Goal: Contribute content

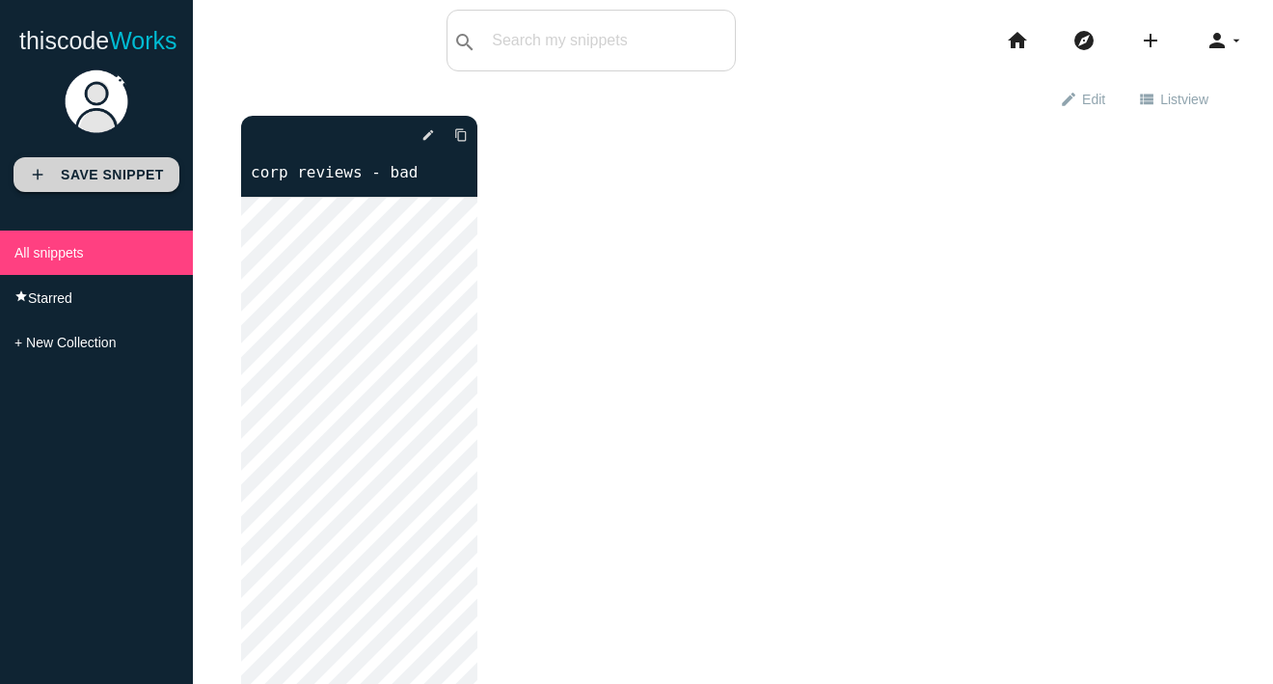
click at [150, 184] on link "add Save Snippet" at bounding box center [97, 174] width 166 height 35
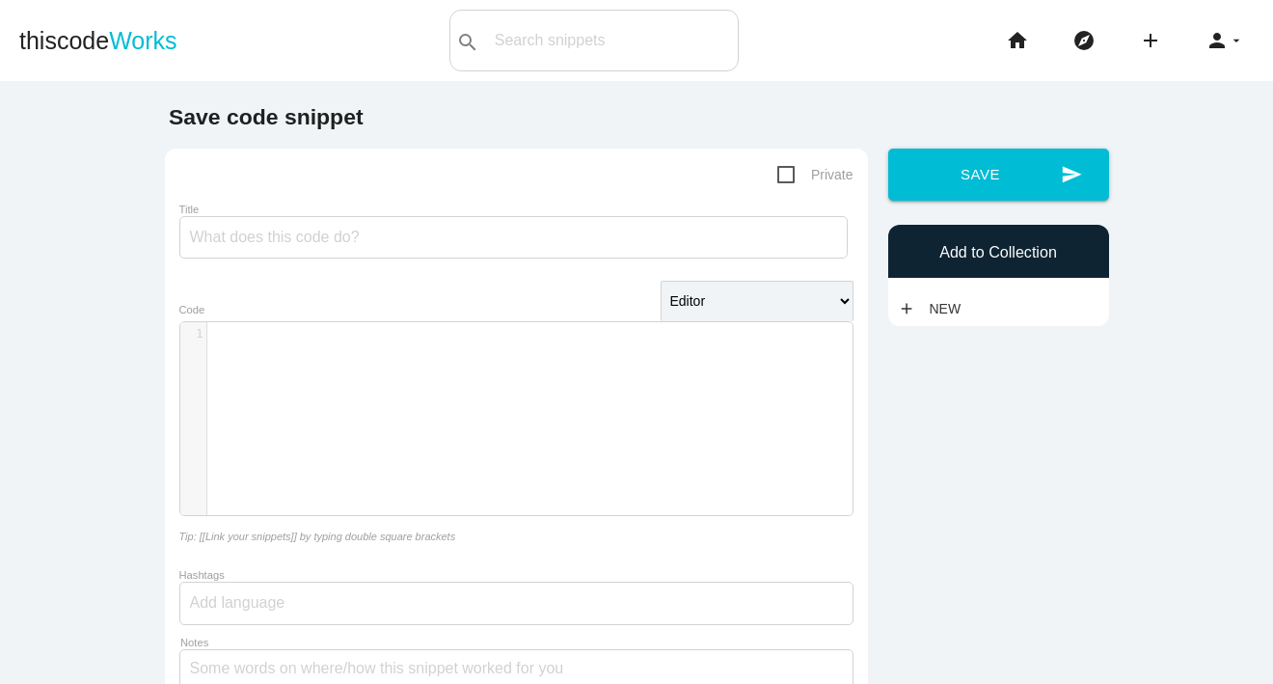
click at [468, 400] on div "​ x 1 ​" at bounding box center [530, 433] width 701 height 222
click at [463, 218] on input "Title" at bounding box center [513, 237] width 668 height 42
type input "Corp CSS page 2 OLD"
drag, startPoint x: 470, startPoint y: 293, endPoint x: 470, endPoint y: 321, distance: 28.0
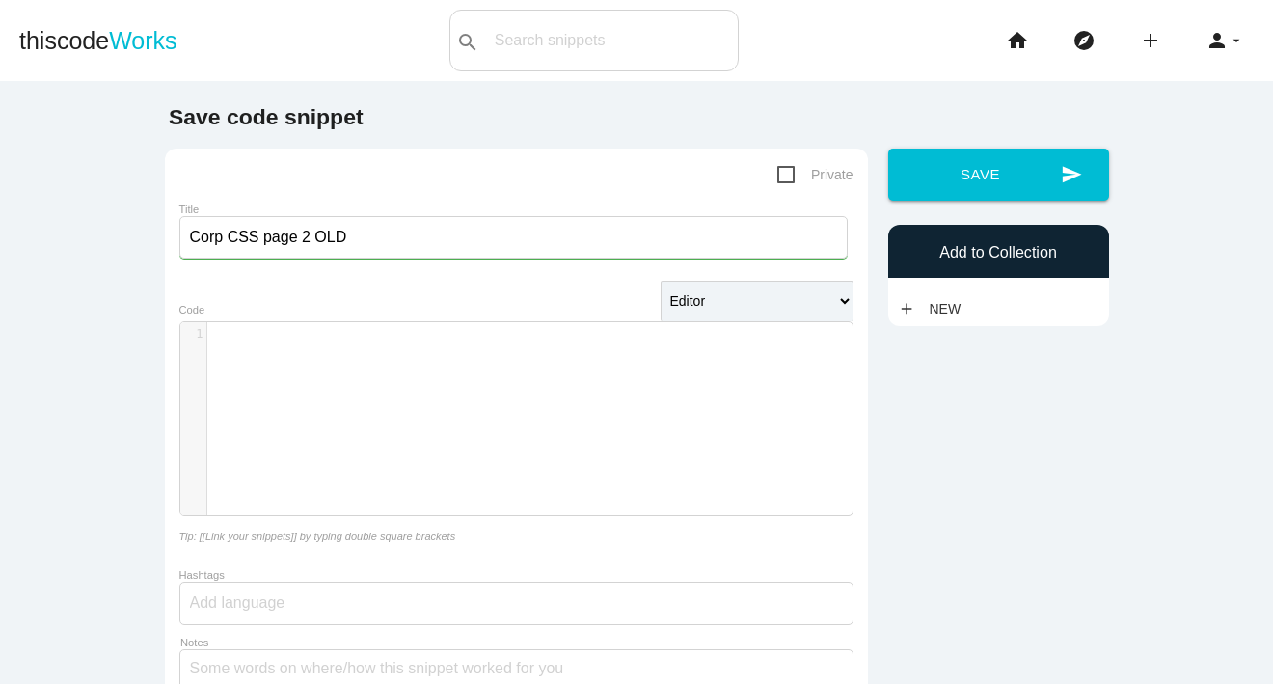
click at [470, 295] on form "Private Title Corp CSS page 2 OLD Editor HTML Editor Javascript Editor PHP Edit…" at bounding box center [516, 487] width 674 height 648
click at [470, 322] on div "​ x 1 ​" at bounding box center [529, 334] width 645 height 24
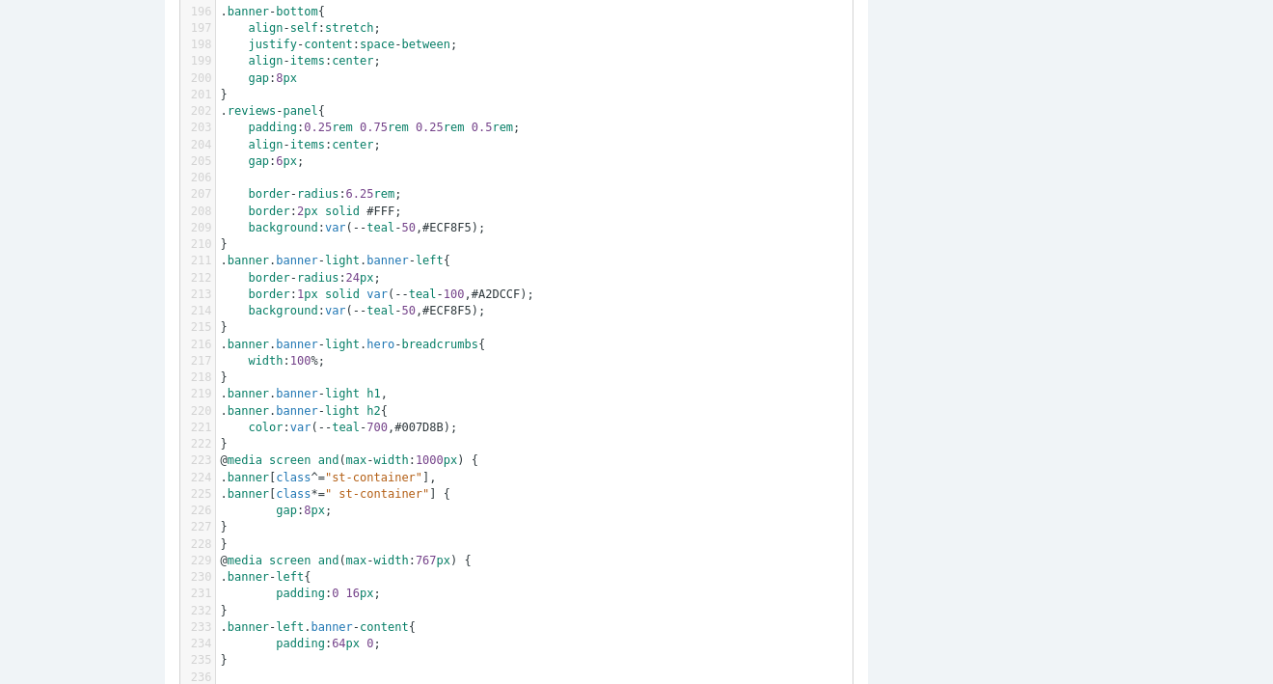
scroll to position [0, 0]
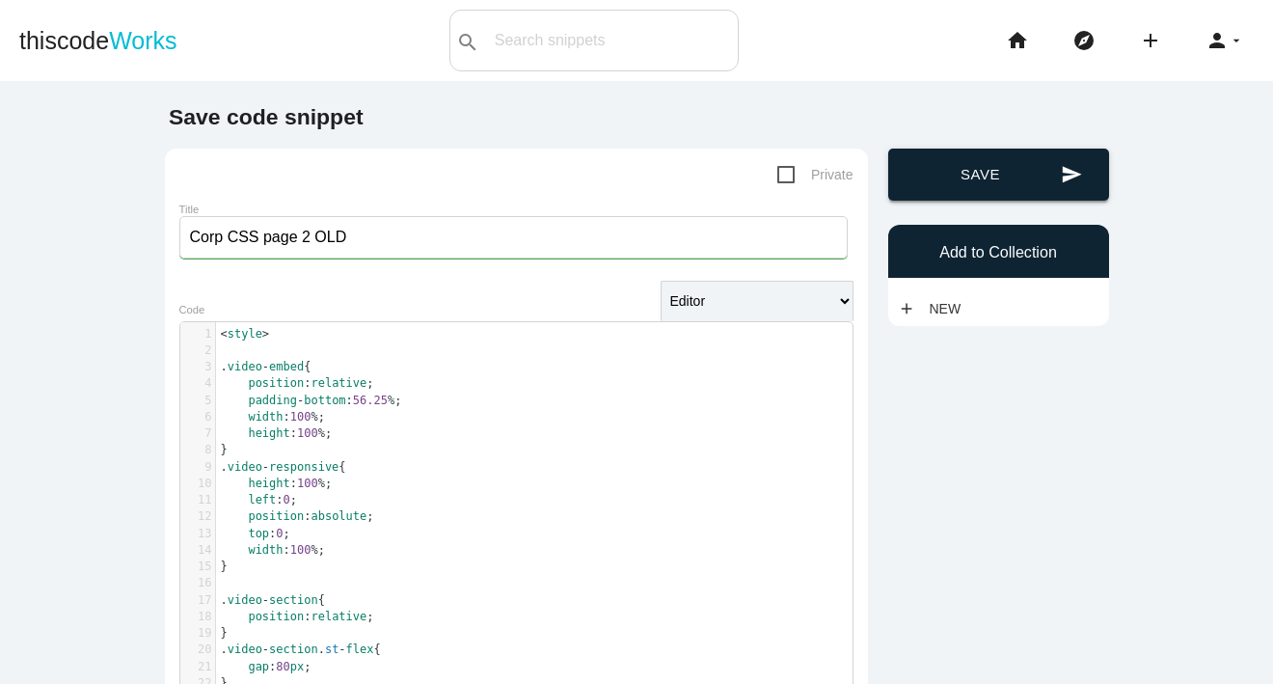
click at [1016, 195] on button "send Save" at bounding box center [998, 175] width 221 height 52
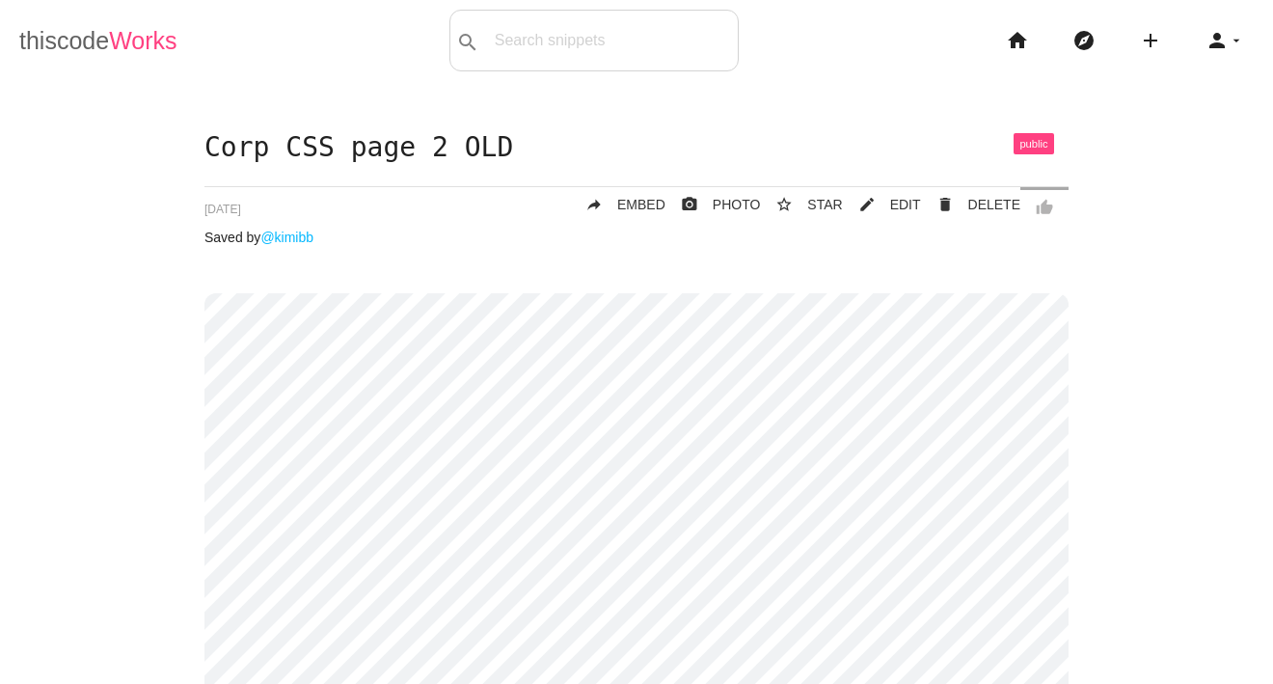
click at [68, 41] on link "thiscode Works" at bounding box center [98, 41] width 158 height 62
